Goal: Task Accomplishment & Management: Complete application form

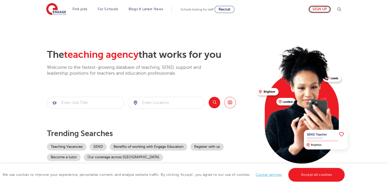
click at [319, 8] on link "Sign up" at bounding box center [319, 9] width 22 height 7
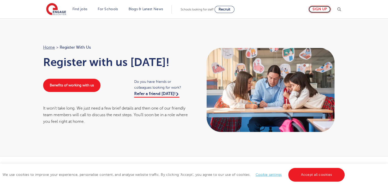
click at [317, 9] on link "Sign up" at bounding box center [319, 9] width 22 height 7
